Goal: Task Accomplishment & Management: Complete application form

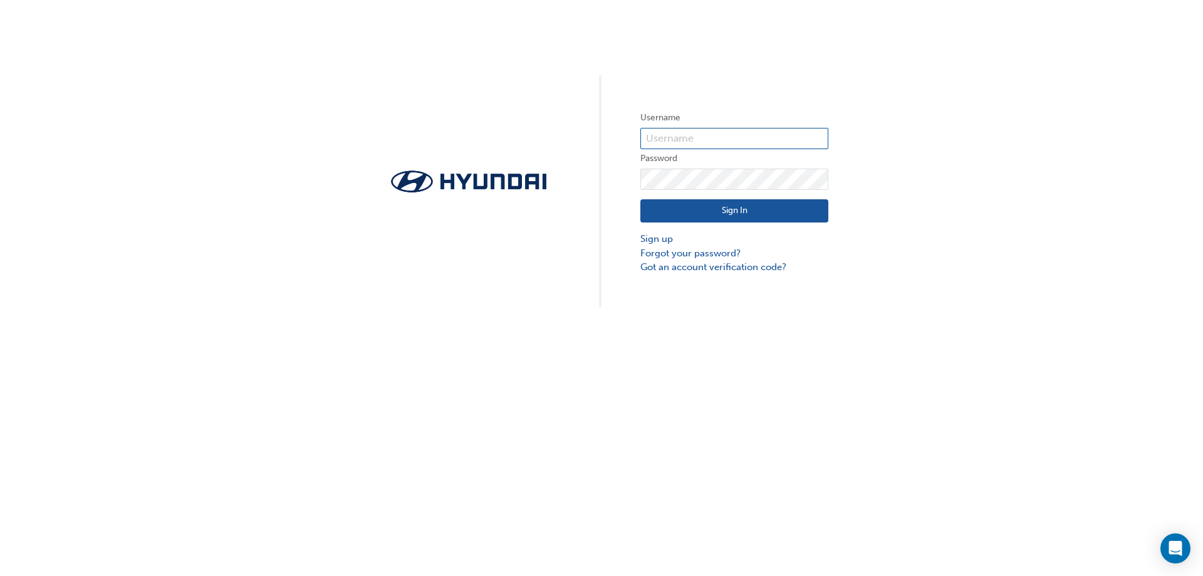
click at [689, 136] on input "text" at bounding box center [735, 138] width 188 height 21
click at [858, 300] on div "Username Password Sign In Sign up Forgot your password? Got an account verifica…" at bounding box center [601, 153] width 1203 height 307
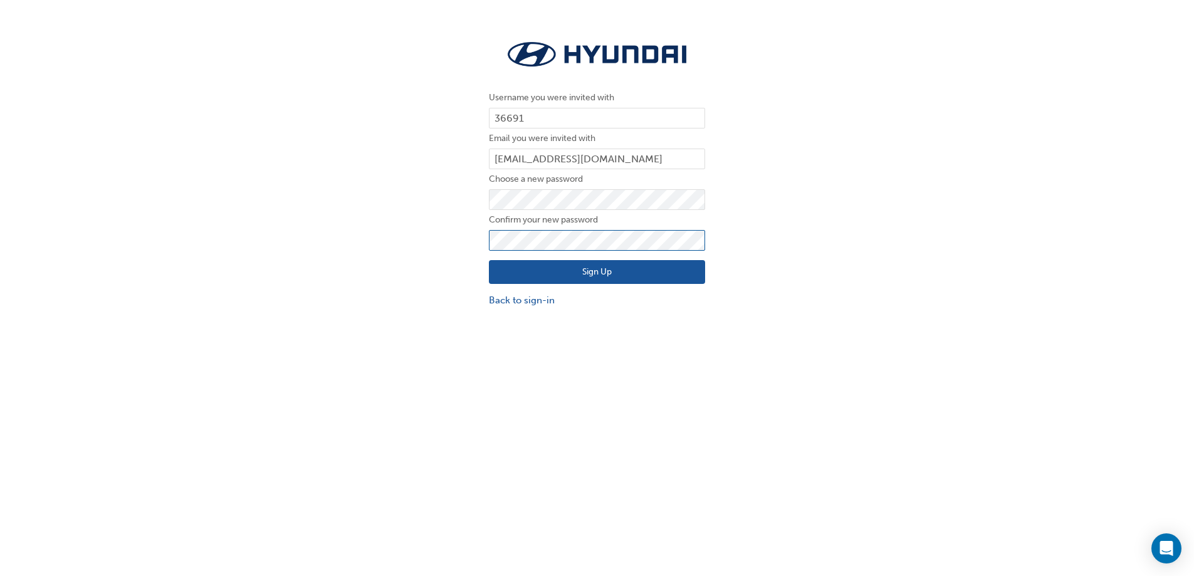
click at [489, 260] on button "Sign Up" at bounding box center [597, 272] width 216 height 24
click at [609, 275] on button "Sign Up" at bounding box center [597, 272] width 216 height 24
click at [593, 271] on button "Sign Up" at bounding box center [597, 272] width 216 height 24
click at [573, 270] on button "Sign Up" at bounding box center [597, 272] width 216 height 24
click at [612, 275] on button "Sign Up" at bounding box center [597, 272] width 216 height 24
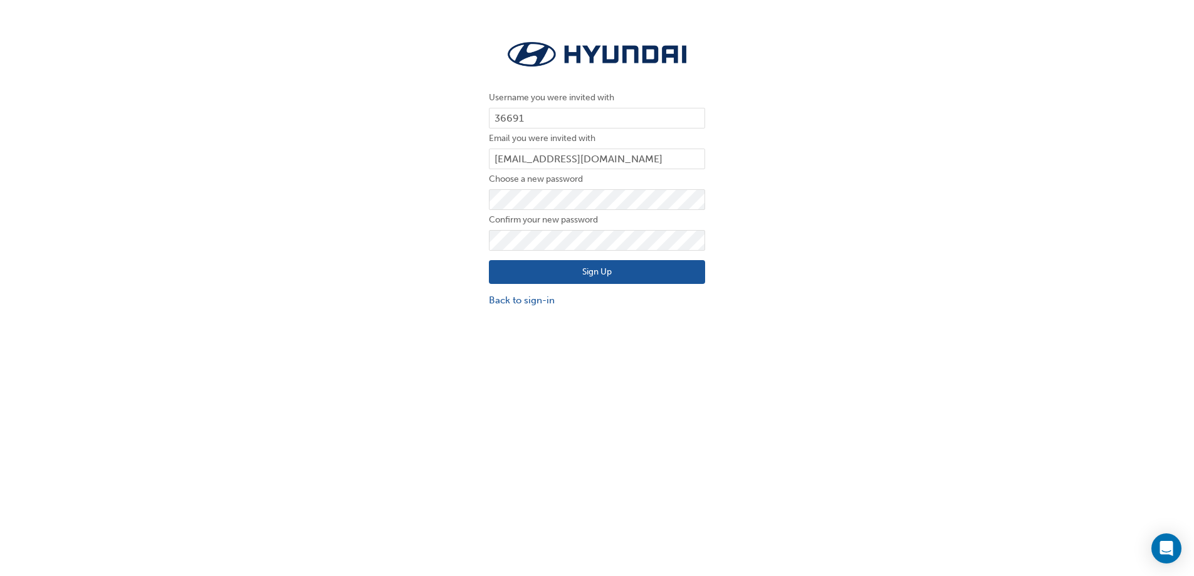
click at [612, 275] on button "Sign Up" at bounding box center [597, 272] width 216 height 24
click at [611, 274] on button "Sign Up" at bounding box center [597, 272] width 216 height 24
click at [489, 260] on button "Sign Up" at bounding box center [597, 272] width 216 height 24
click at [575, 270] on button "Sign Up" at bounding box center [597, 272] width 216 height 24
click at [609, 271] on button "Sign Up" at bounding box center [597, 272] width 216 height 24
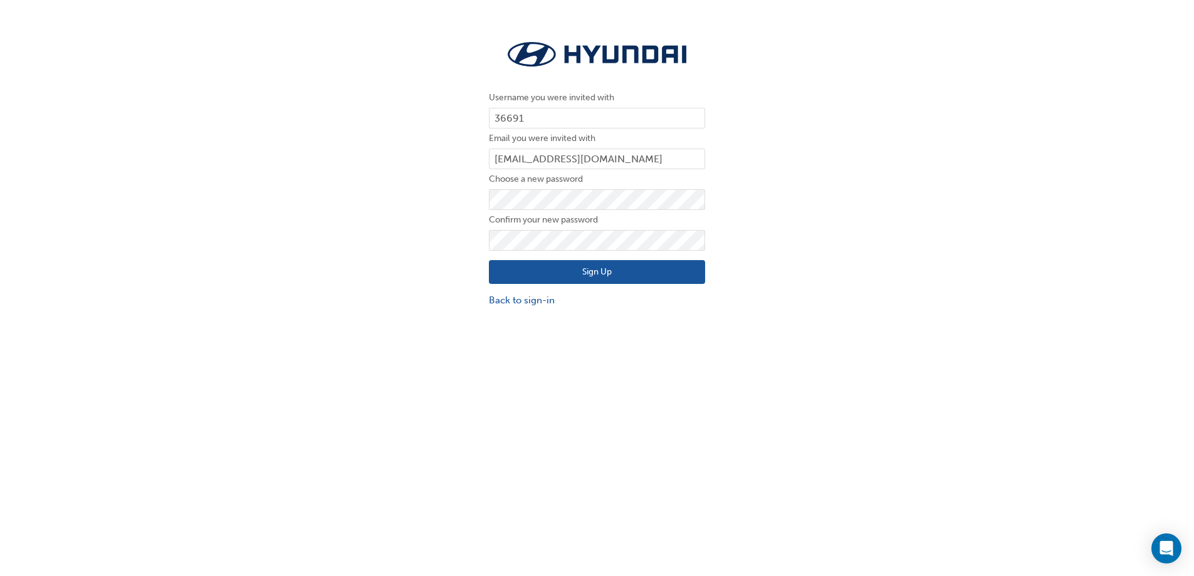
click at [609, 271] on button "Sign Up" at bounding box center [597, 272] width 216 height 24
click at [612, 273] on button "Sign Up" at bounding box center [597, 272] width 216 height 24
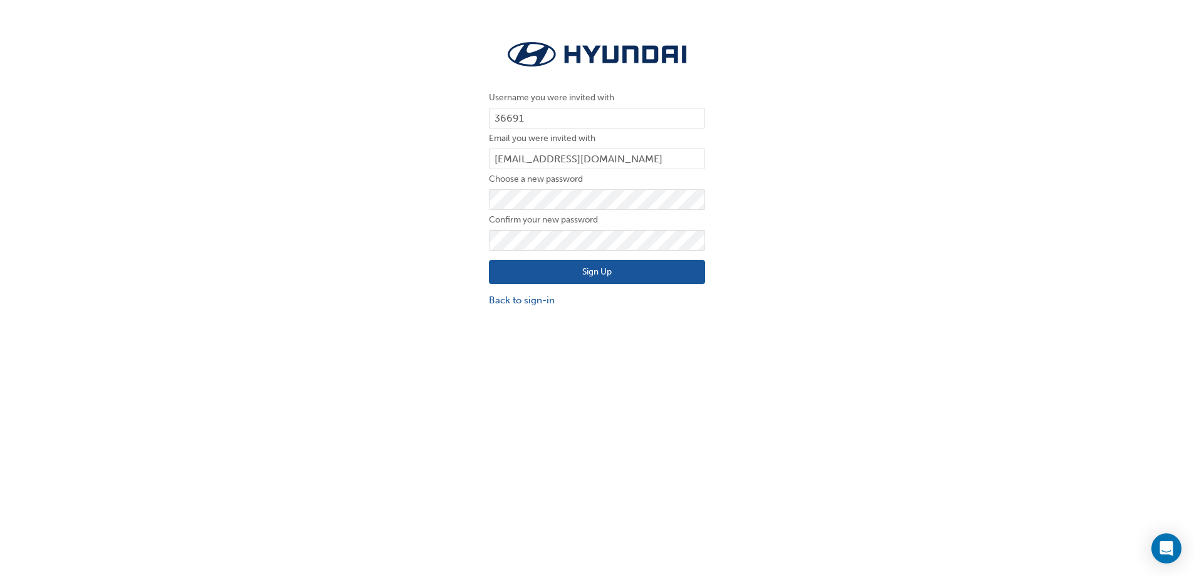
click at [612, 273] on button "Sign Up" at bounding box center [597, 272] width 216 height 24
click at [609, 271] on button "Sign Up" at bounding box center [597, 272] width 216 height 24
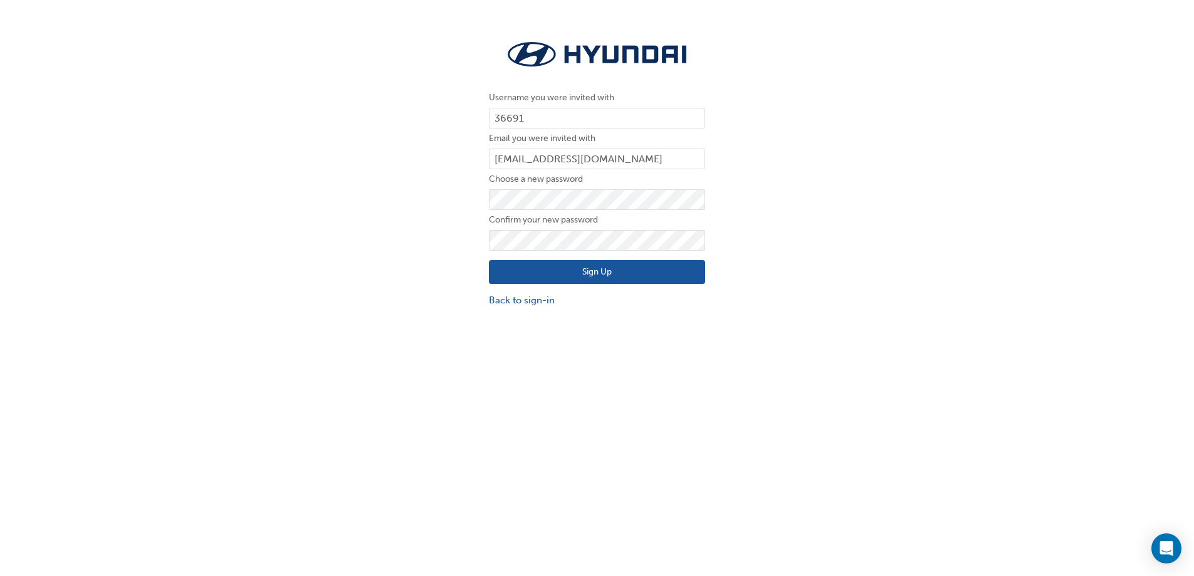
click at [609, 271] on button "Sign Up" at bounding box center [597, 272] width 216 height 24
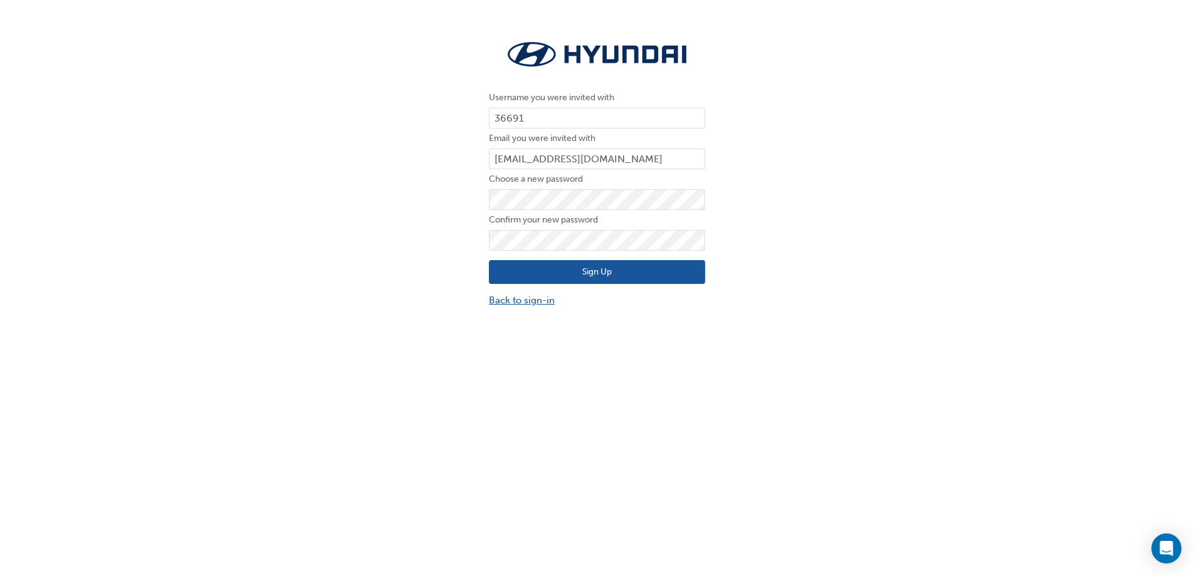
click at [525, 300] on link "Back to sign-in" at bounding box center [597, 300] width 216 height 14
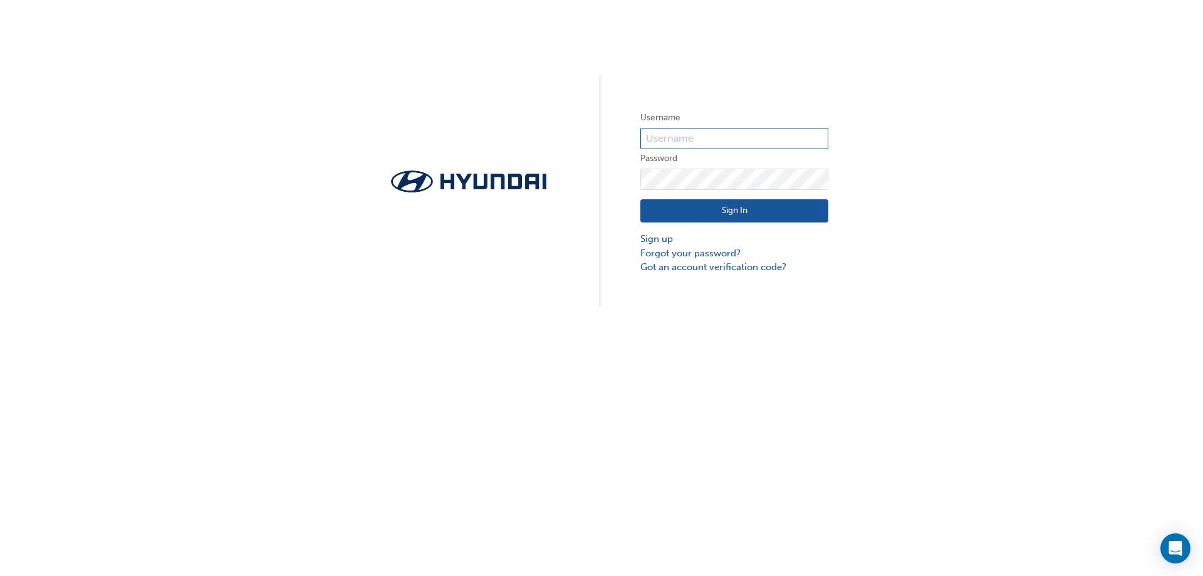
type input "36691"
click at [715, 208] on button "Sign In" at bounding box center [735, 211] width 188 height 24
click at [727, 212] on button "Sign In" at bounding box center [735, 211] width 188 height 24
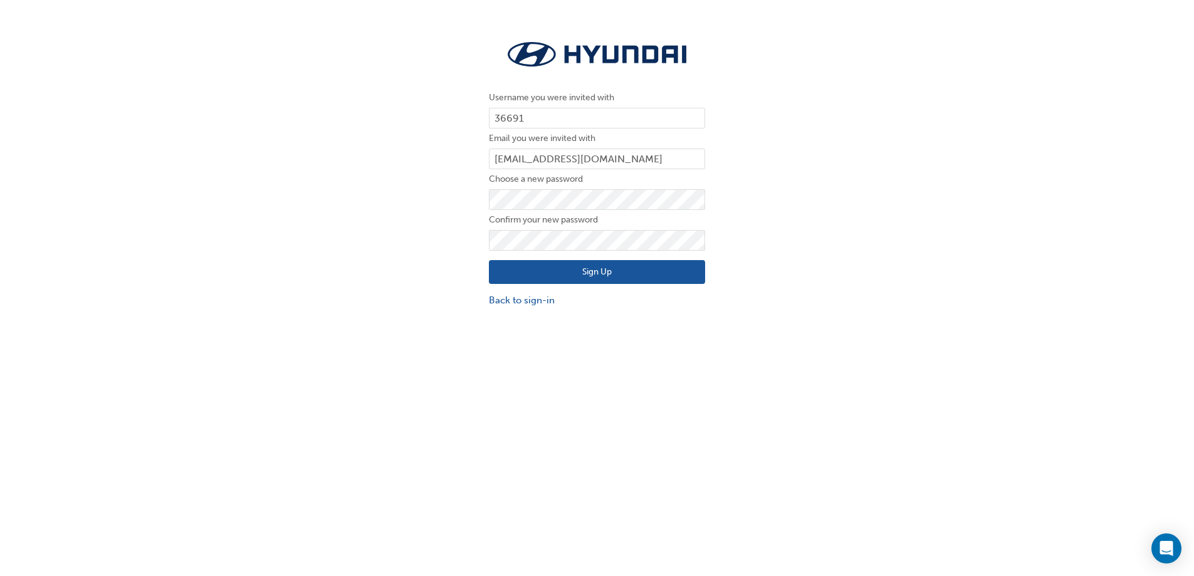
click at [579, 266] on button "Sign Up" at bounding box center [597, 272] width 216 height 24
click at [220, 202] on div "Username you were invited with 36691 Email you were invited with [PERSON_NAME][…" at bounding box center [597, 172] width 1194 height 288
click at [629, 270] on button "Sign Up" at bounding box center [597, 272] width 216 height 24
click at [602, 273] on button "Sign Up" at bounding box center [597, 272] width 216 height 24
click at [521, 301] on link "Back to sign-in" at bounding box center [597, 300] width 216 height 14
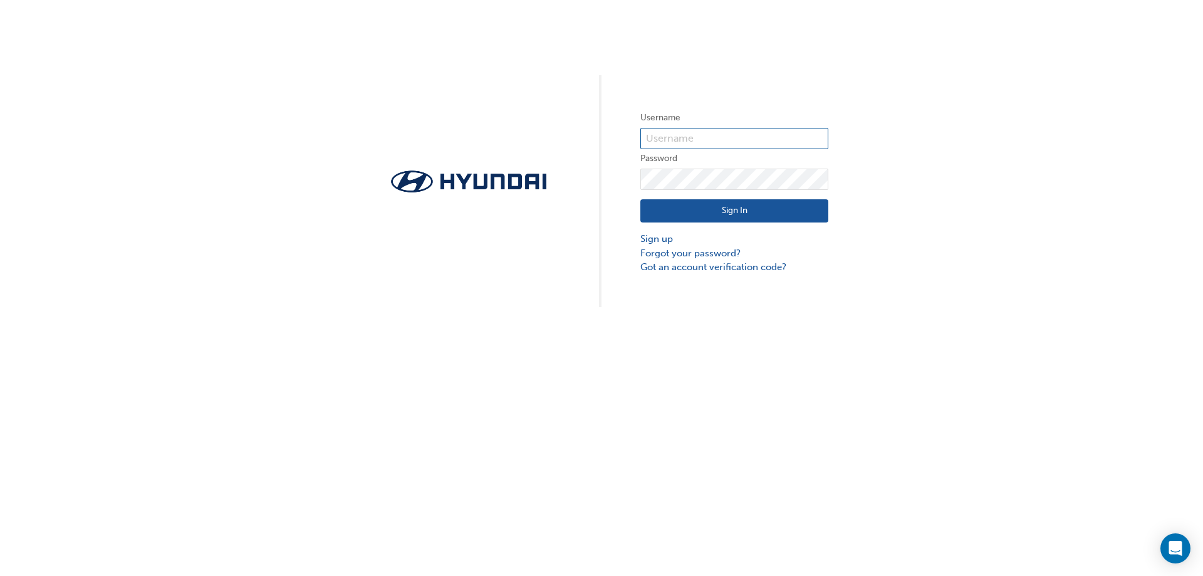
type input "36691"
click at [666, 241] on link "Sign up" at bounding box center [735, 239] width 188 height 14
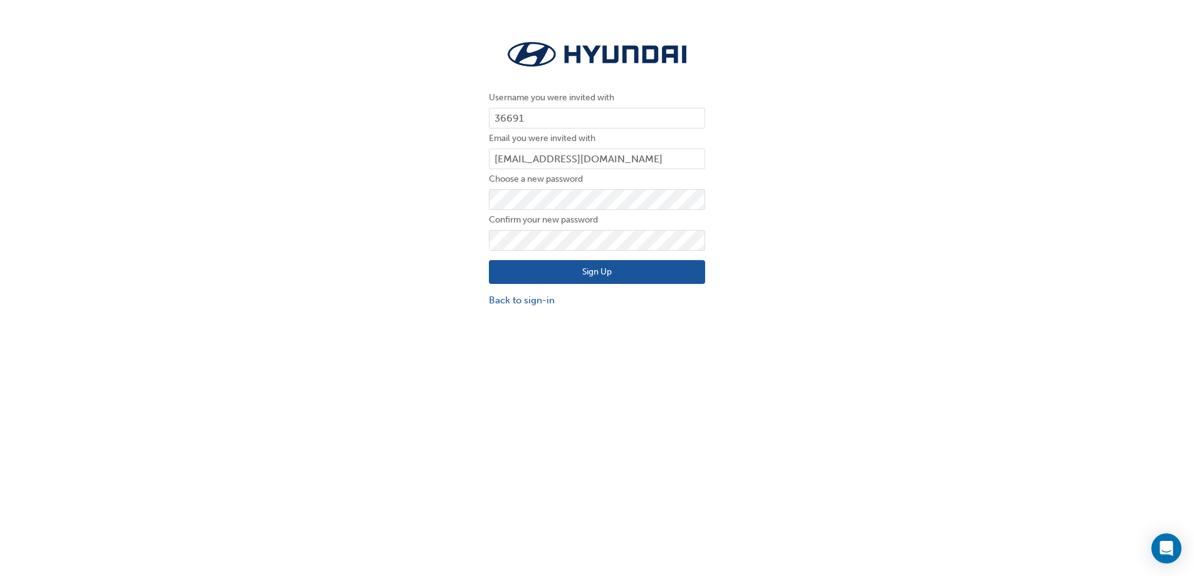
click at [656, 272] on button "Sign Up" at bounding box center [597, 272] width 216 height 24
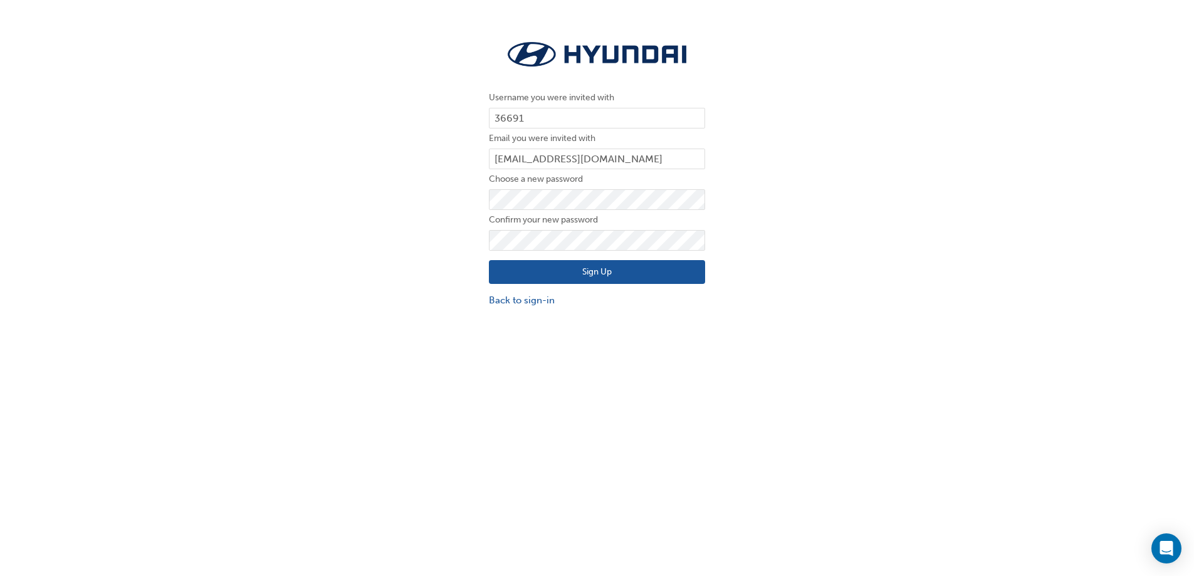
click at [656, 272] on button "Sign Up" at bounding box center [597, 272] width 216 height 24
click at [587, 271] on button "Sign Up" at bounding box center [597, 272] width 216 height 24
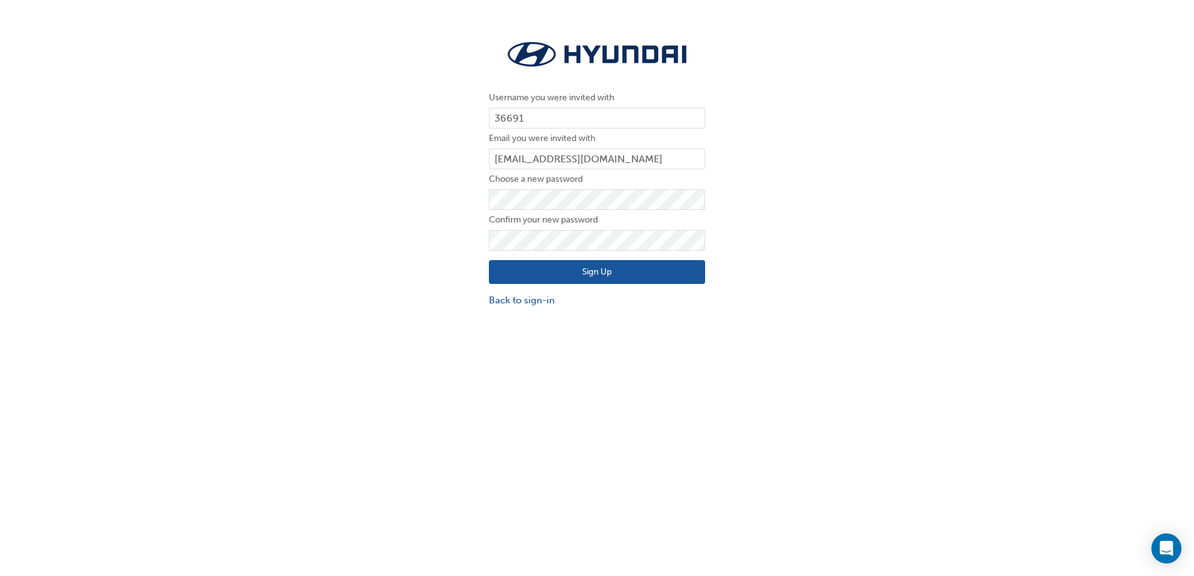
click at [619, 273] on button "Sign Up" at bounding box center [597, 272] width 216 height 24
click at [1174, 547] on div "Open Intercom Messenger" at bounding box center [1166, 548] width 33 height 33
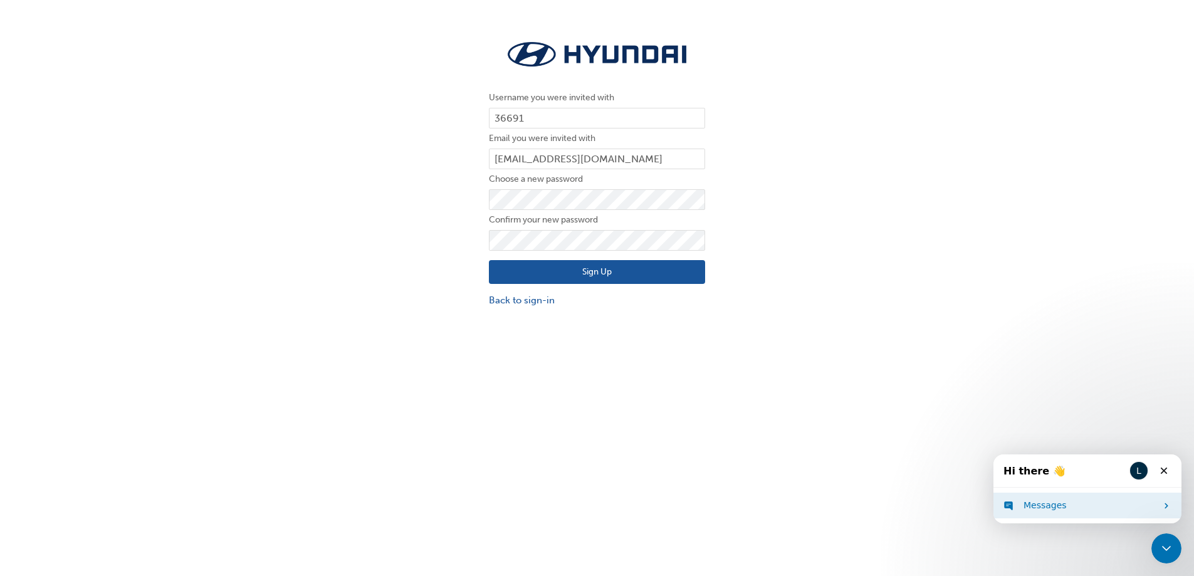
click at [1086, 505] on div "Messages" at bounding box center [1090, 505] width 133 height 13
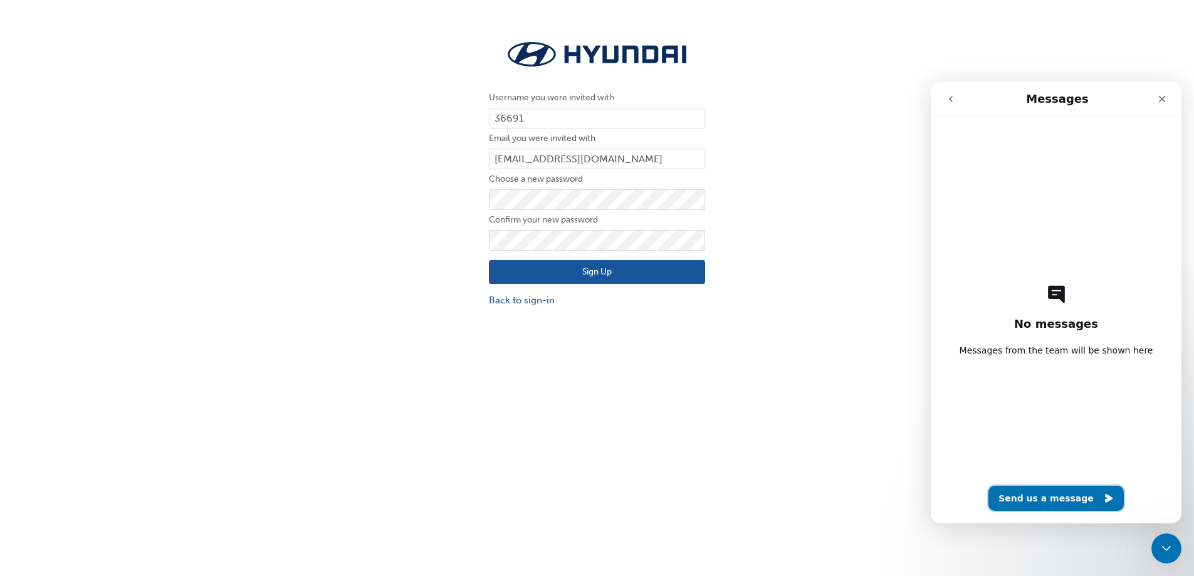
click at [1057, 496] on button "Send us a message" at bounding box center [1055, 498] width 135 height 25
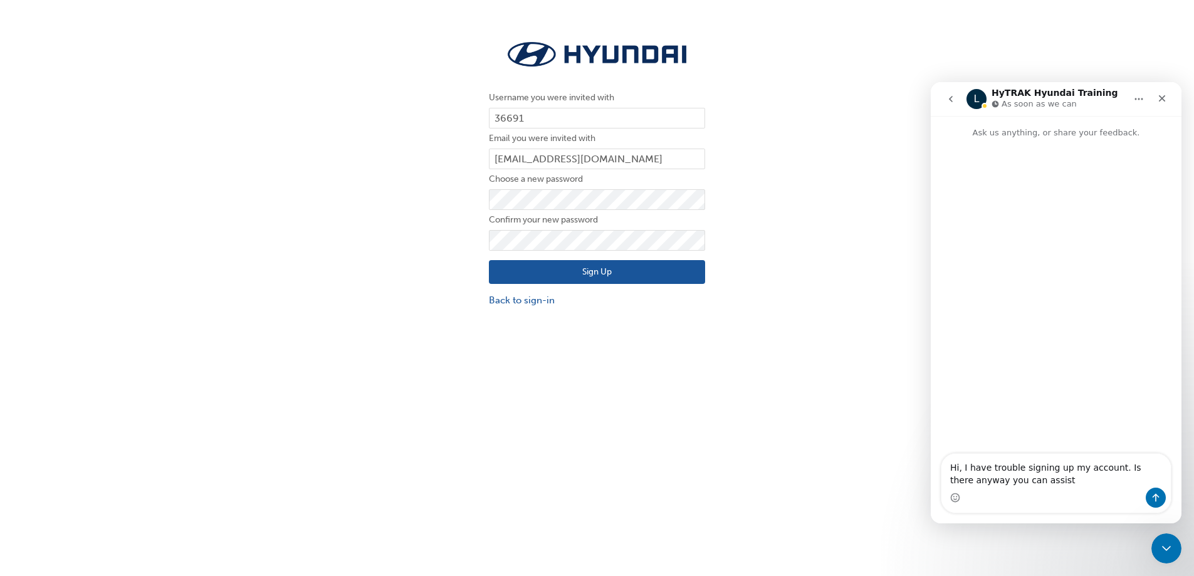
type textarea "Hi, I have trouble signing up my account. Is there anyway you can assist?"
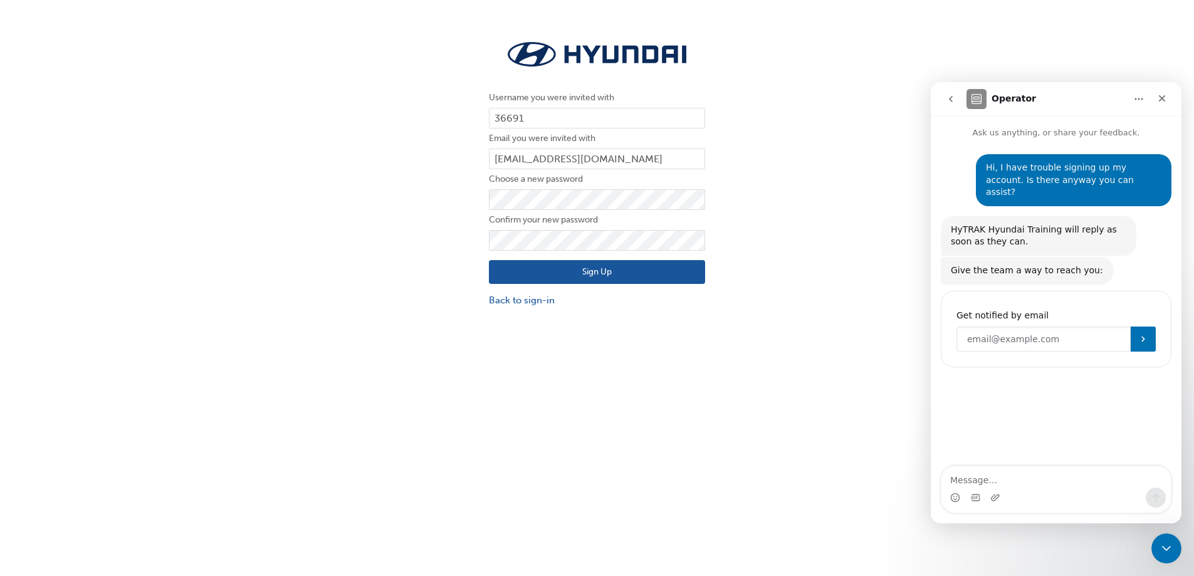
click at [1013, 327] on input "Enter your email" at bounding box center [1043, 339] width 174 height 25
type input "[EMAIL_ADDRESS][DOMAIN_NAME]"
click at [1143, 336] on icon "Submit" at bounding box center [1142, 339] width 3 height 6
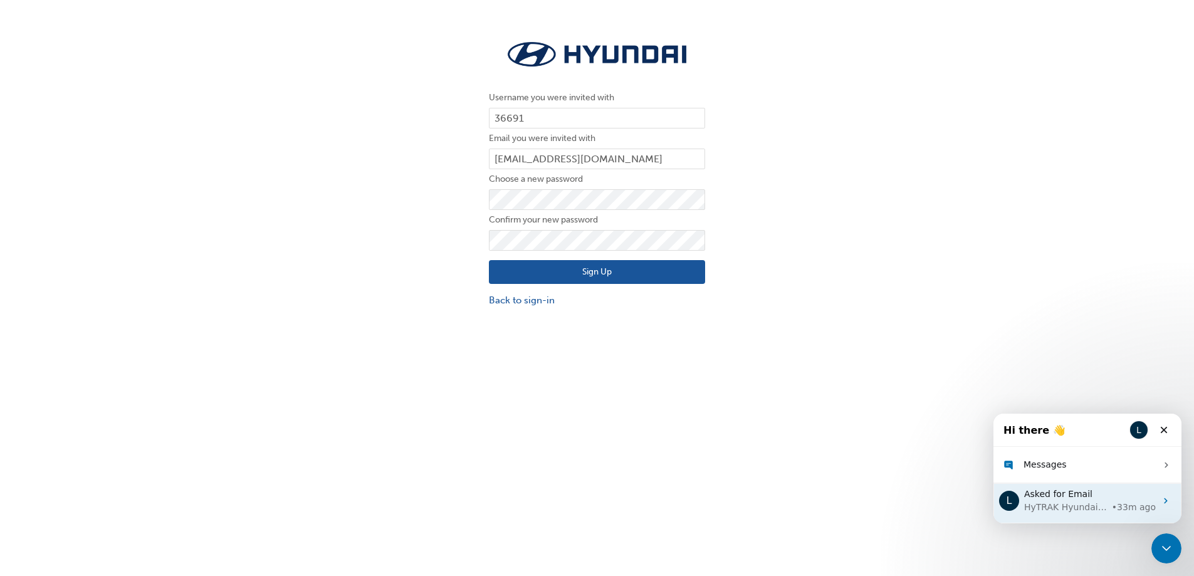
click at [1077, 500] on div "Asked for Email" at bounding box center [1090, 494] width 132 height 13
